Goal: Transaction & Acquisition: Book appointment/travel/reservation

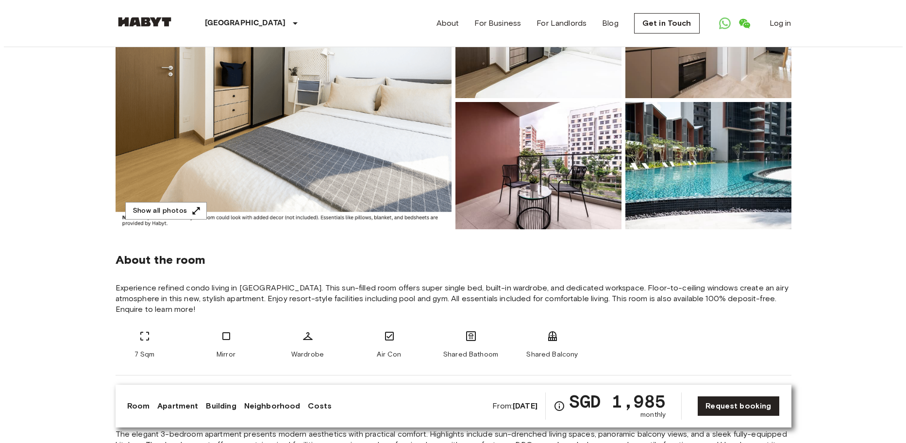
scroll to position [49, 0]
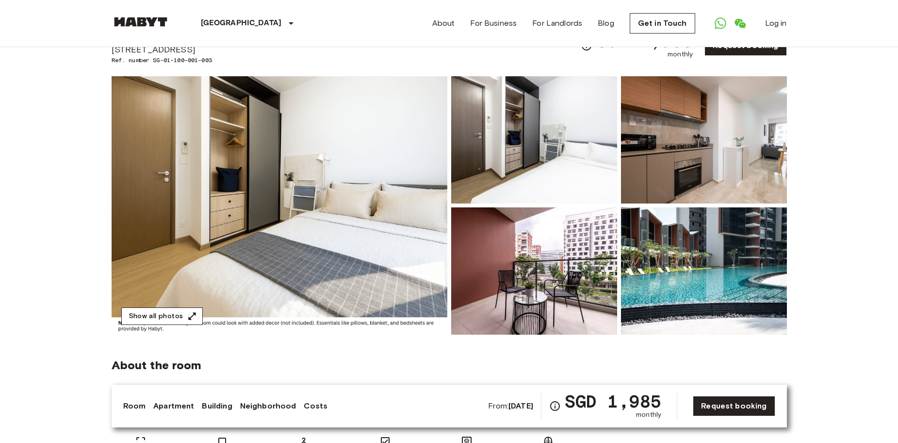
click at [146, 311] on button "Show all photos" at bounding box center [162, 316] width 82 height 18
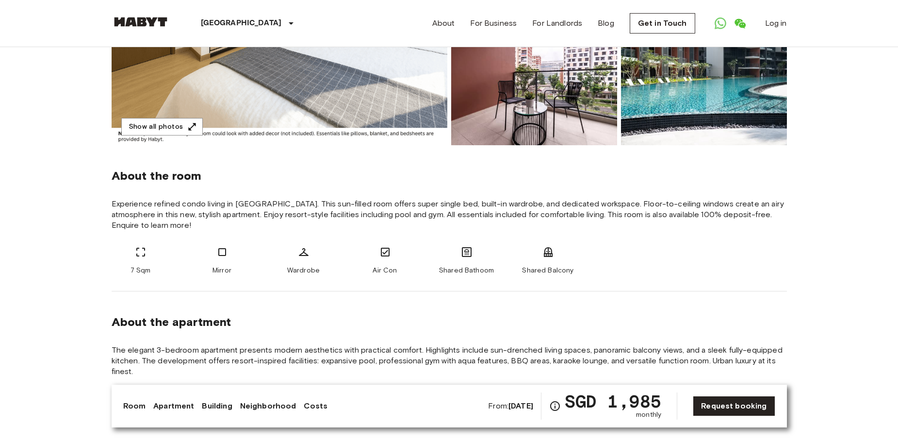
scroll to position [243, 0]
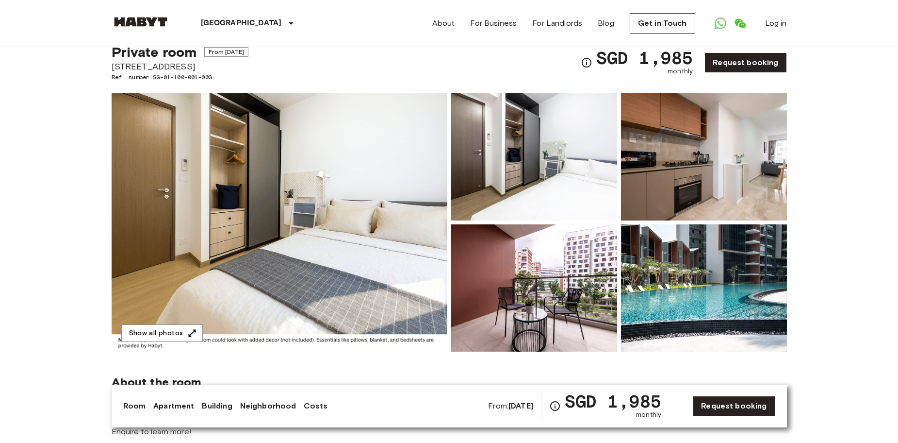
scroll to position [49, 0]
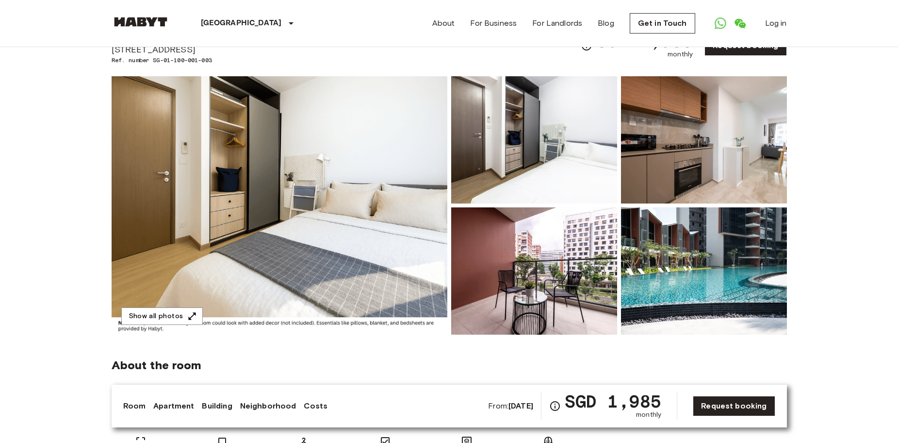
drag, startPoint x: 818, startPoint y: 370, endPoint x: 763, endPoint y: 353, distance: 57.7
drag, startPoint x: 494, startPoint y: 405, endPoint x: 536, endPoint y: 403, distance: 42.3
click at [533, 403] on b "[DATE]" at bounding box center [521, 405] width 25 height 9
copy b "[DATE]"
